Goal: Navigation & Orientation: Find specific page/section

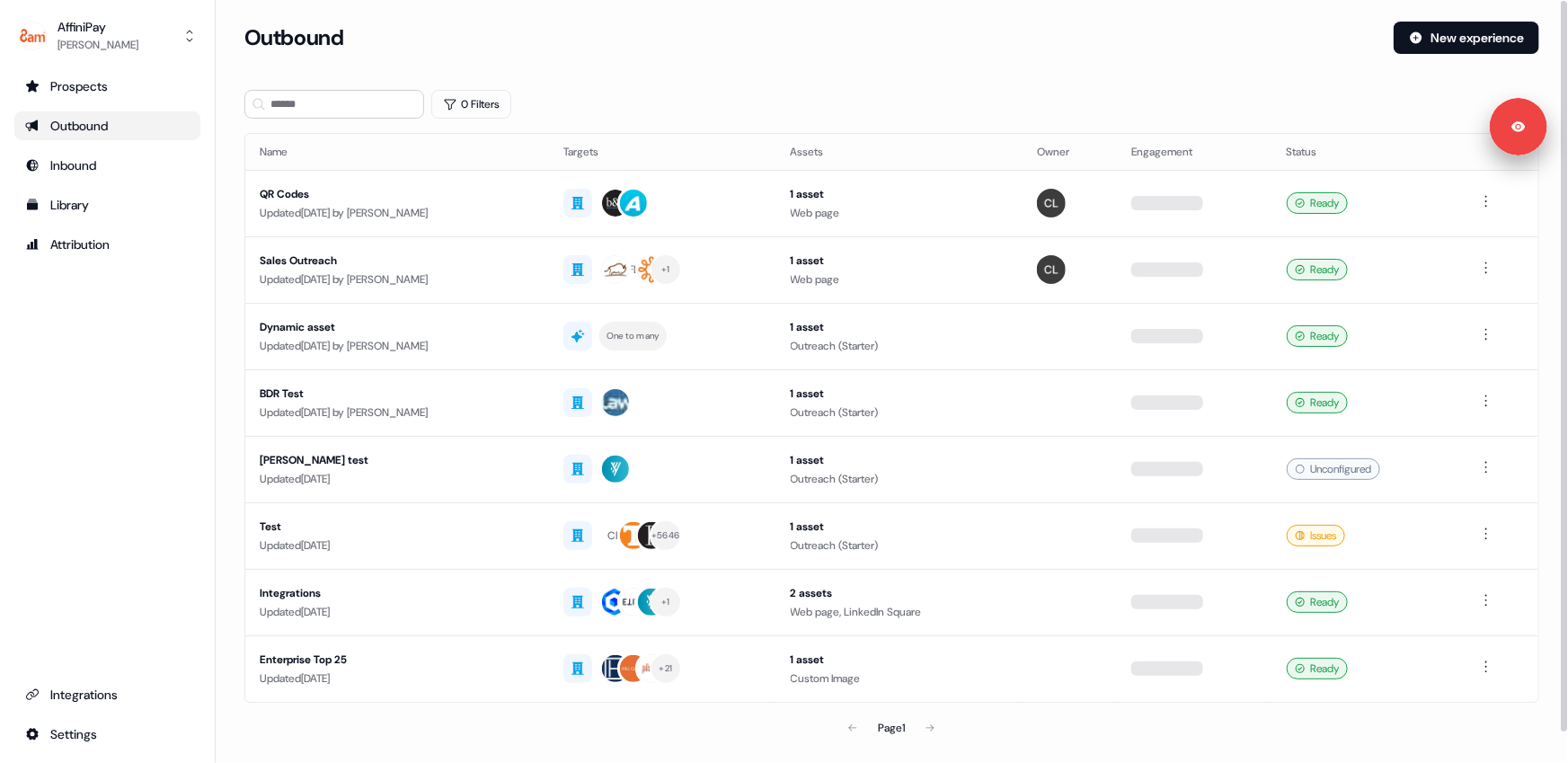
click at [729, 87] on section "Loading... Outbound New experience 0 Filters Name Targets Assets Owner Engageme…" at bounding box center [892, 408] width 1353 height 774
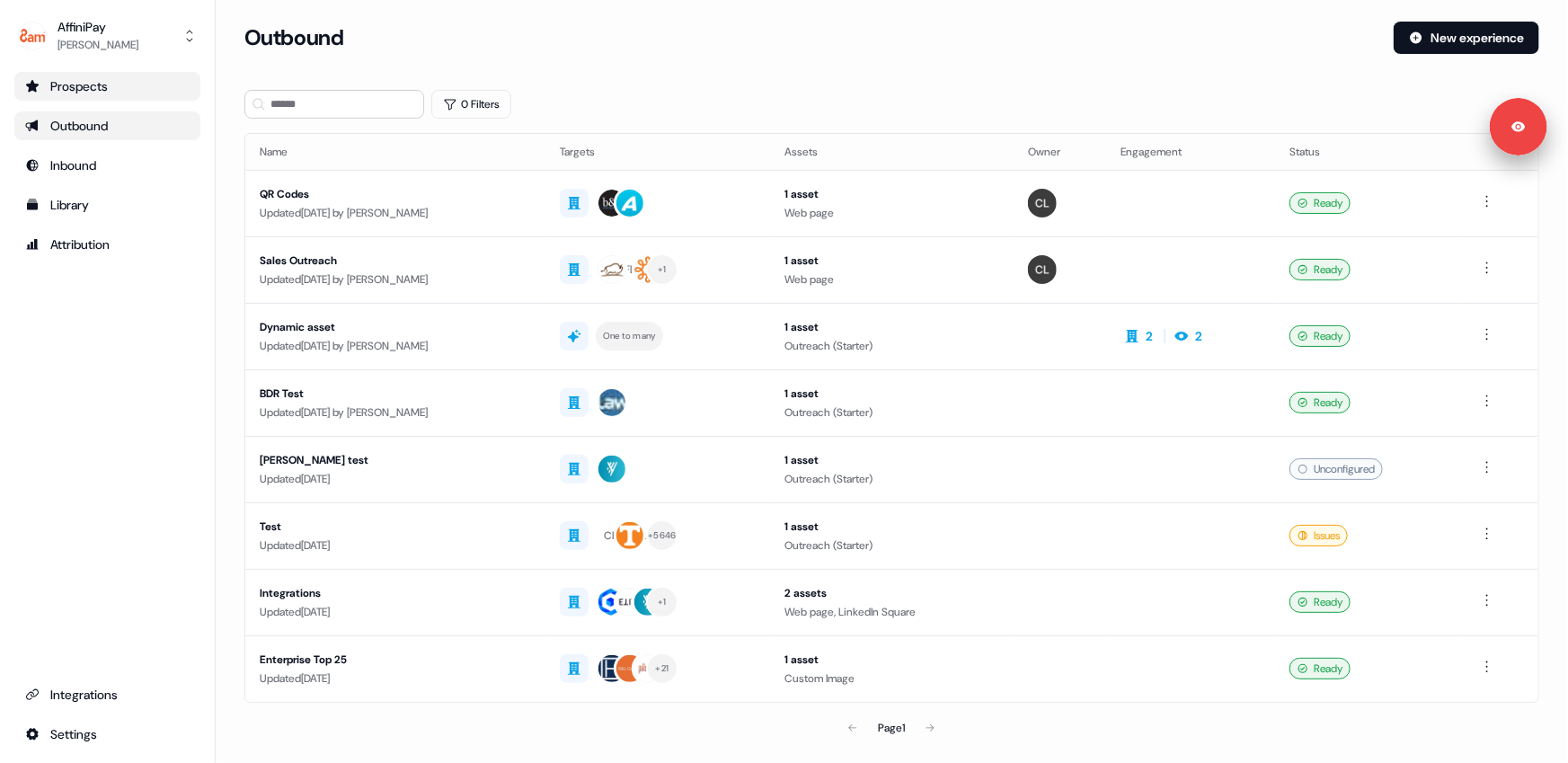
click at [81, 89] on div "Prospects" at bounding box center [107, 86] width 164 height 18
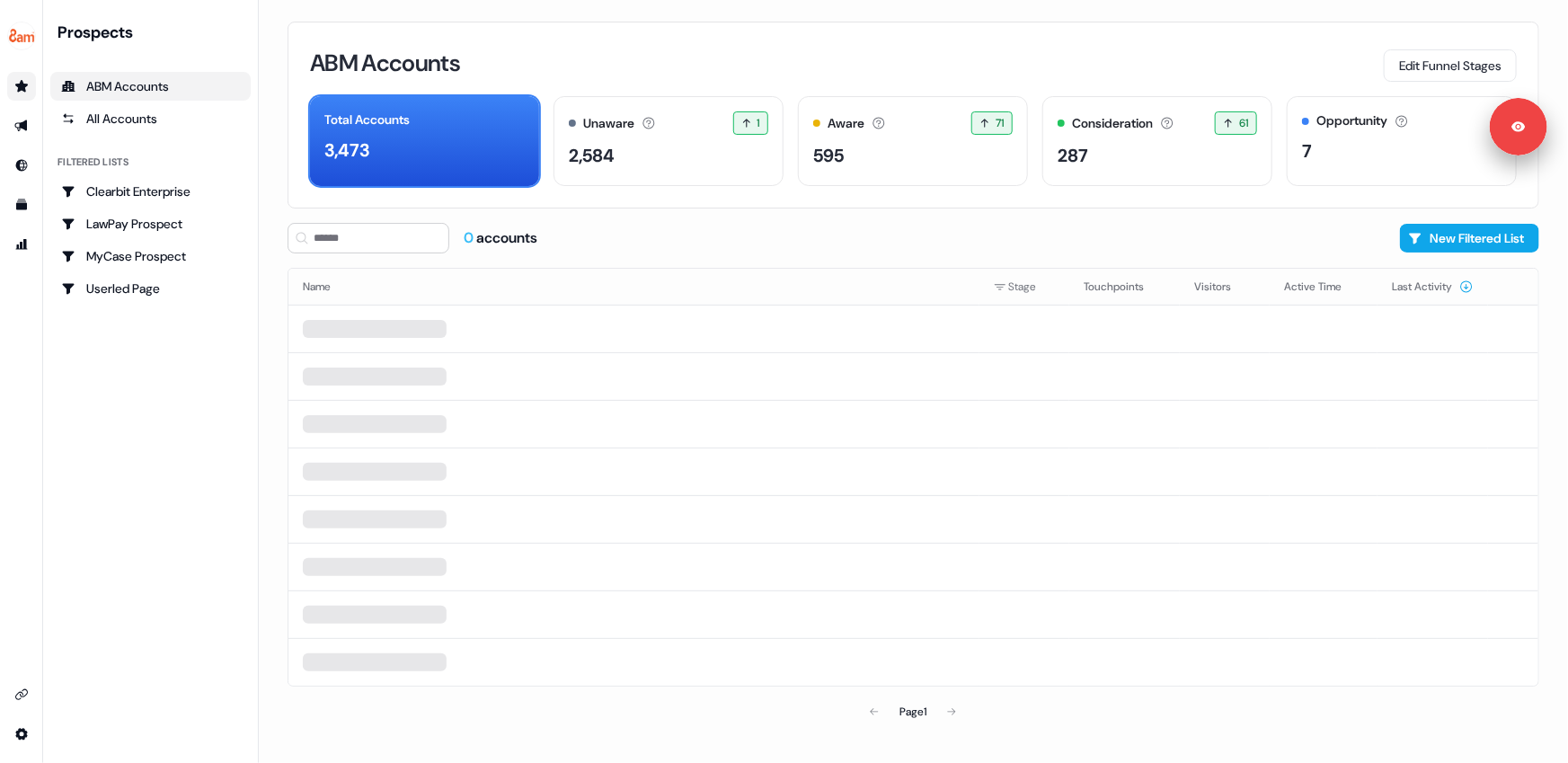
click at [152, 434] on div "Prospects ABM Accounts All Accounts Filtered lists Clearbit Enterprise LawPay P…" at bounding box center [151, 381] width 200 height 720
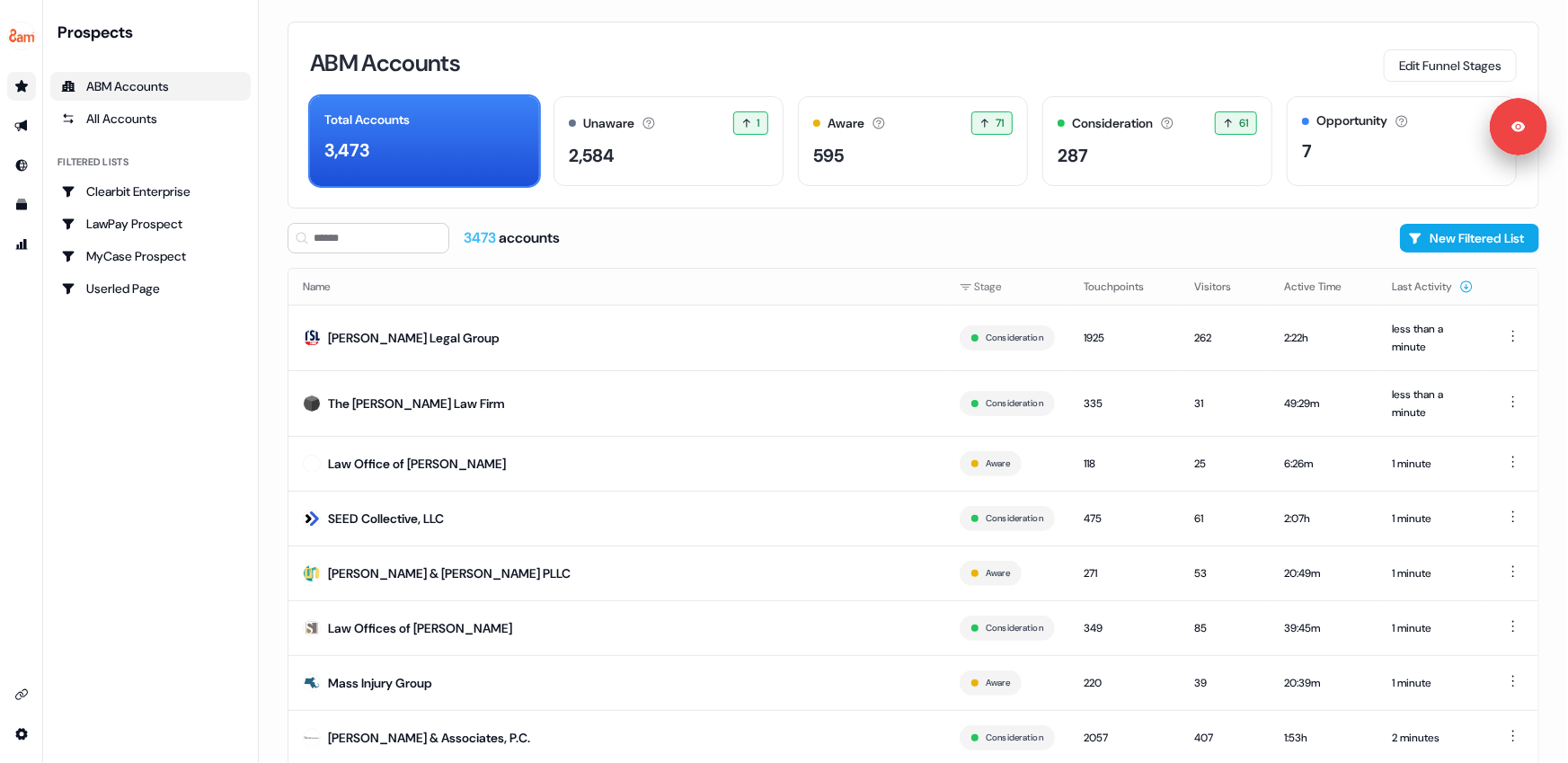
click at [145, 567] on div "Prospects ABM Accounts All Accounts Filtered lists Clearbit Enterprise LawPay P…" at bounding box center [151, 381] width 200 height 720
click at [148, 634] on div "Prospects ABM Accounts All Accounts Filtered lists Clearbit Enterprise LawPay P…" at bounding box center [151, 381] width 200 height 720
click at [148, 644] on div "Prospects ABM Accounts All Accounts Filtered lists Clearbit Enterprise LawPay P…" at bounding box center [151, 381] width 200 height 720
click at [153, 645] on div "Prospects ABM Accounts All Accounts Filtered lists Clearbit Enterprise LawPay P…" at bounding box center [151, 381] width 200 height 720
click at [21, 88] on icon "Go to prospects" at bounding box center [22, 85] width 13 height 12
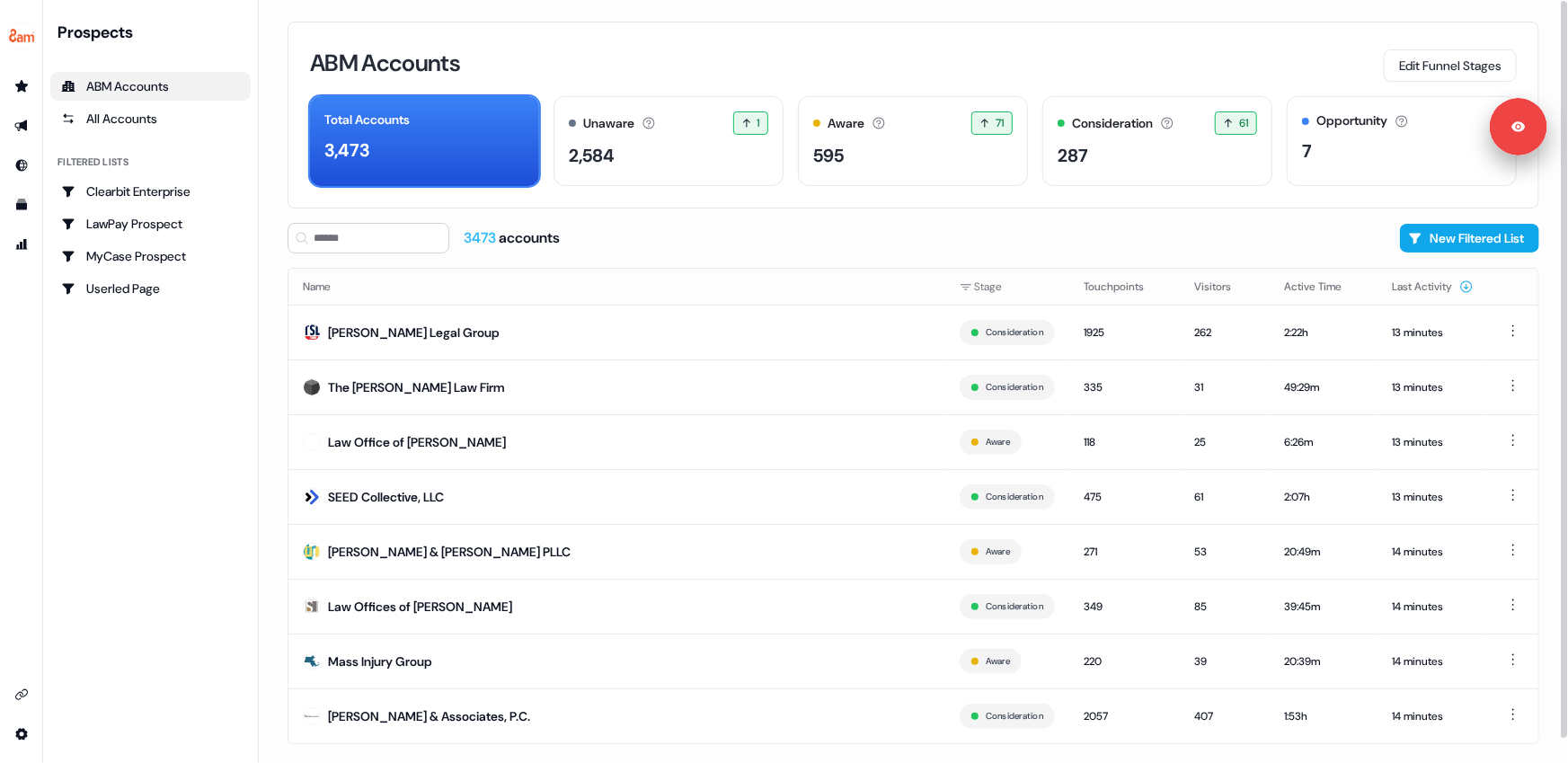
click at [1363, 233] on div "3473 accounts New Filtered List" at bounding box center [913, 238] width 1252 height 30
click at [807, 237] on div "3473 accounts New Filtered List" at bounding box center [913, 238] width 1252 height 30
click at [806, 236] on div "3473 accounts New Filtered List" at bounding box center [913, 238] width 1252 height 30
drag, startPoint x: 143, startPoint y: 411, endPoint x: 136, endPoint y: 404, distance: 9.9
click at [136, 404] on div "Prospects ABM Accounts All Accounts Filtered lists Clearbit Enterprise LawPay P…" at bounding box center [151, 381] width 200 height 720
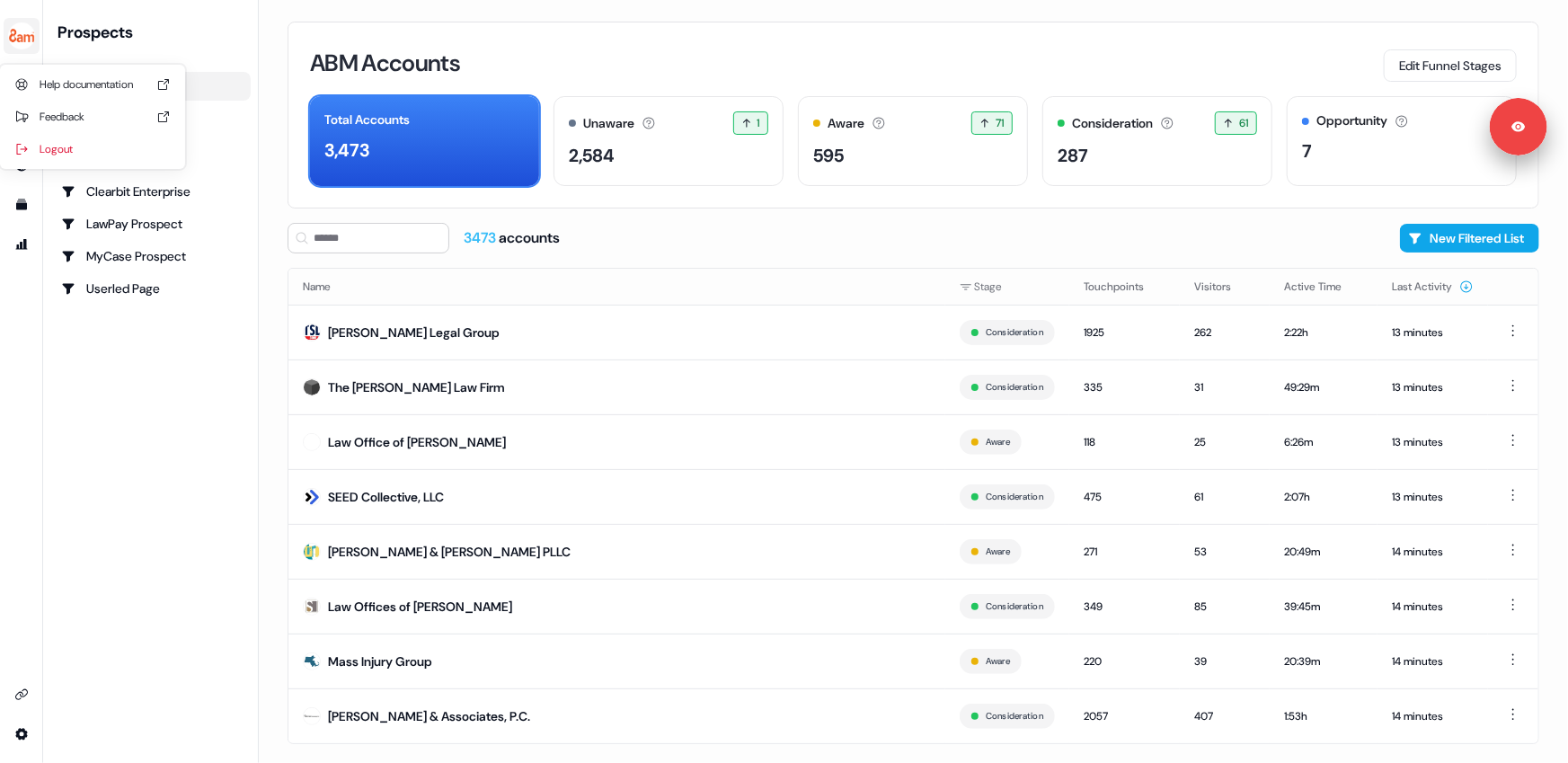
click at [15, 34] on img "side nav menu" at bounding box center [21, 35] width 28 height 28
click at [67, 161] on div "Logout" at bounding box center [93, 149] width 171 height 32
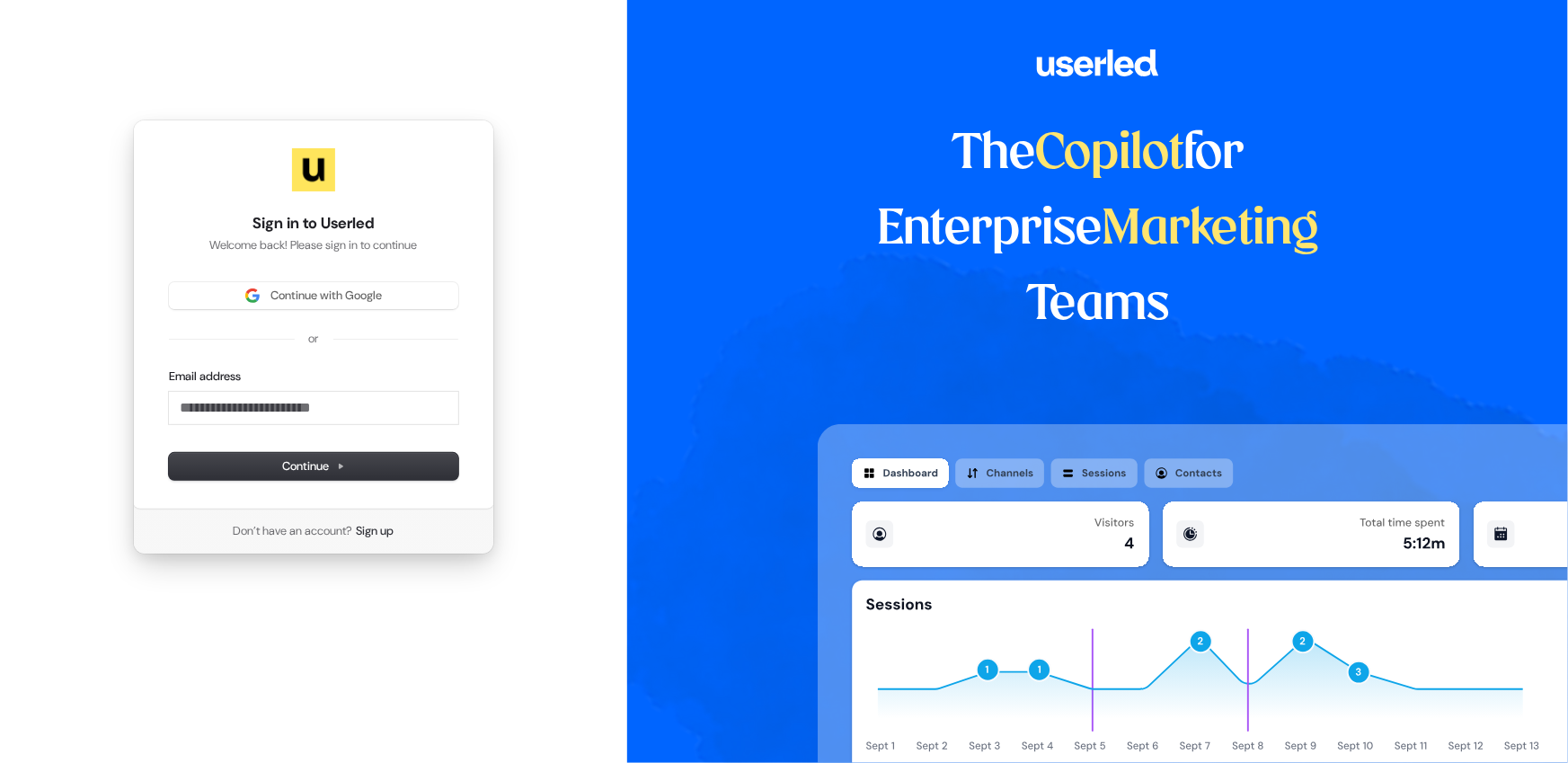
click at [773, 45] on div "The Copilot for Enterprise Marketing Teams" at bounding box center [1098, 381] width 941 height 763
click at [320, 297] on span "Continue with Google" at bounding box center [326, 296] width 111 height 17
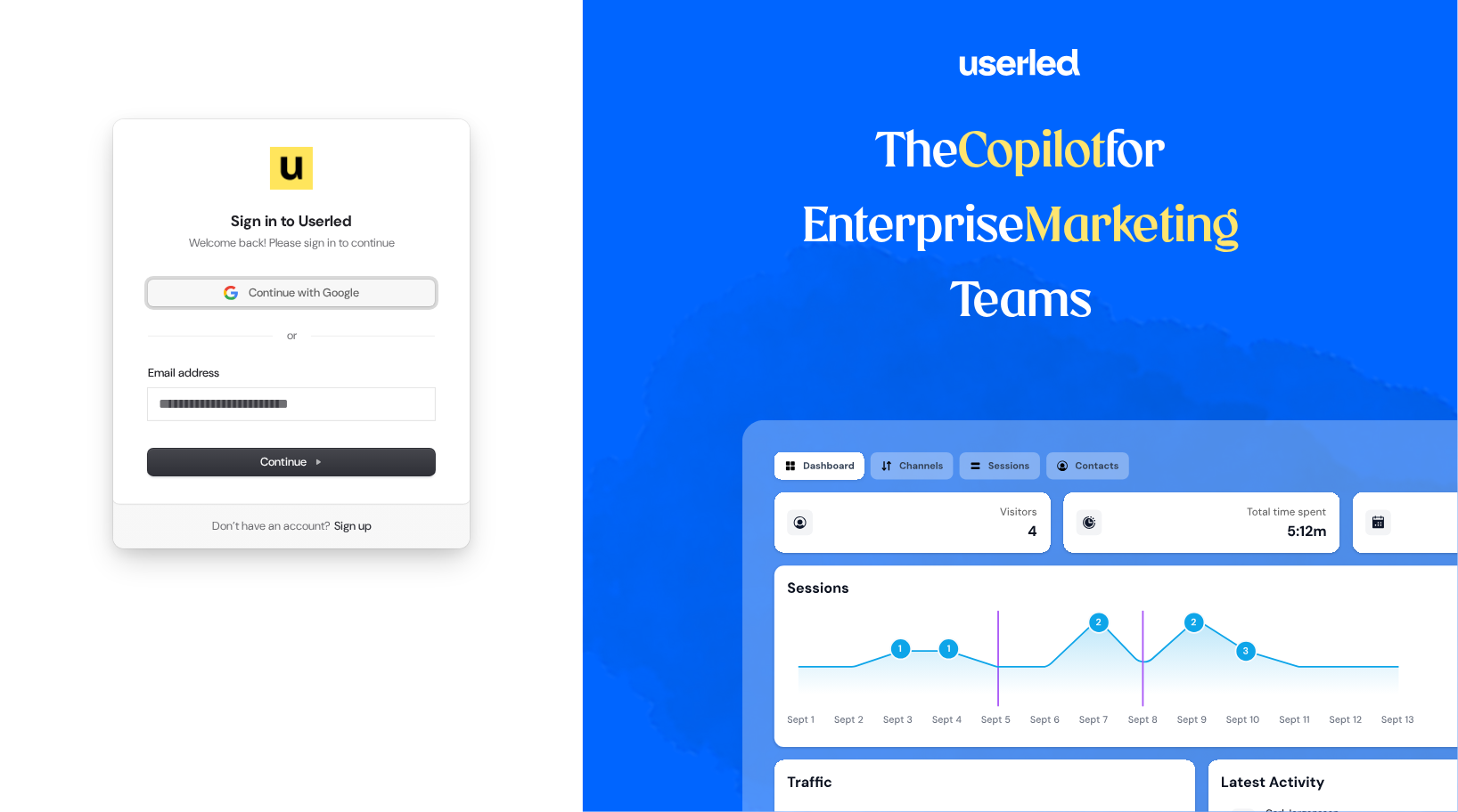
click at [297, 304] on button "Continue with Google" at bounding box center [291, 292] width 287 height 26
